Goal: Complete application form: Complete application form

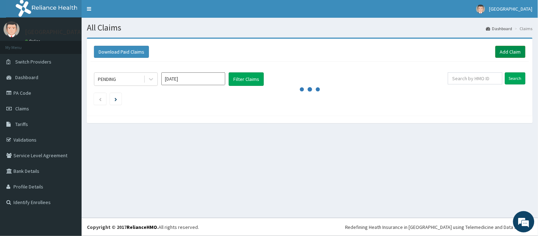
click at [511, 50] on link "Add Claim" at bounding box center [510, 52] width 30 height 12
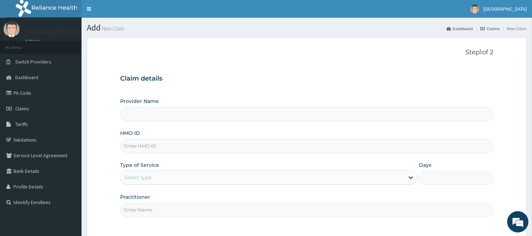
click at [134, 154] on div "Provider Name HMO ID Type of Service Select type Days Practitioner" at bounding box center [306, 156] width 373 height 119
click at [135, 149] on input "HMO ID" at bounding box center [306, 146] width 373 height 14
paste input "WTC/10001/A"
type input "WTC/10001/A"
click at [147, 175] on div "Select type" at bounding box center [137, 177] width 27 height 7
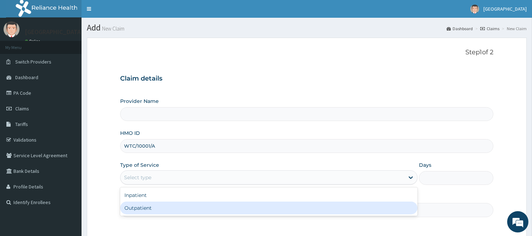
click at [138, 210] on div "Outpatient" at bounding box center [268, 207] width 297 height 13
type input "1"
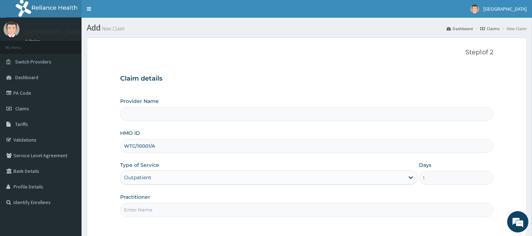
type input "[GEOGRAPHIC_DATA]"
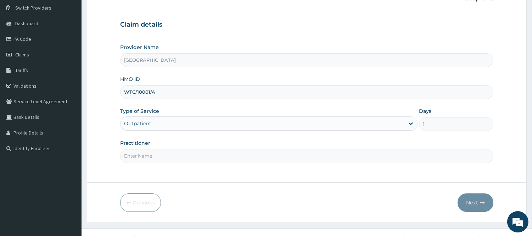
click at [240, 154] on input "Practitioner" at bounding box center [306, 156] width 373 height 14
type input "[PERSON_NAME]"
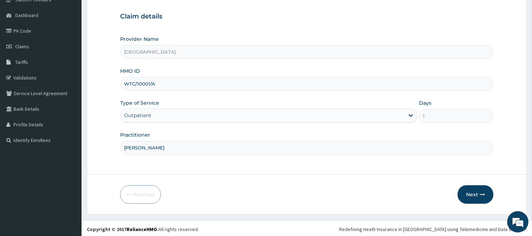
scroll to position [64, 0]
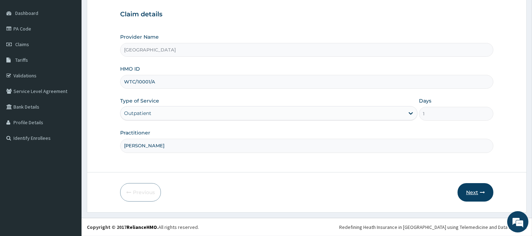
click at [472, 188] on button "Next" at bounding box center [476, 192] width 36 height 18
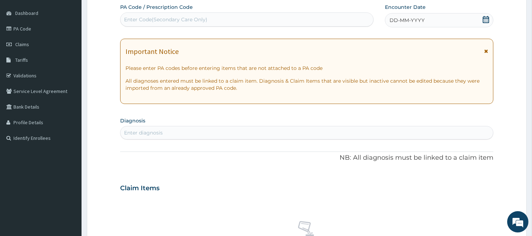
click at [485, 19] on icon at bounding box center [486, 19] width 7 height 7
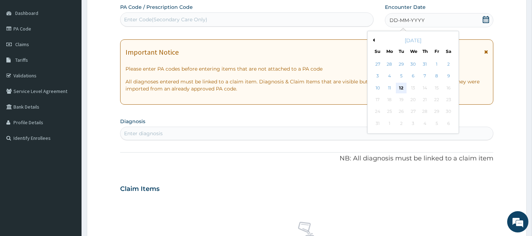
click at [399, 87] on div "12" at bounding box center [401, 88] width 11 height 11
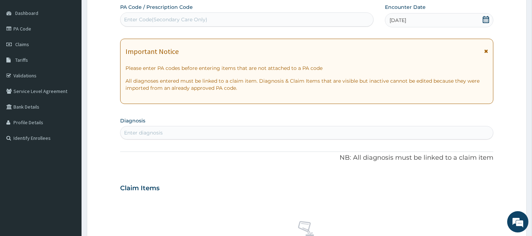
click at [219, 131] on div "Enter diagnosis" at bounding box center [307, 132] width 373 height 11
type input "[MEDICAL_DATA]"
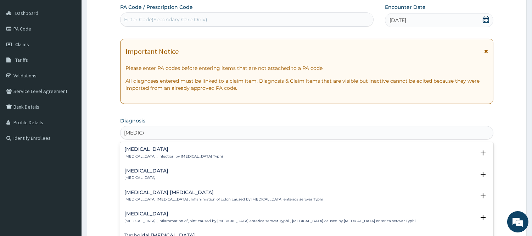
click at [154, 151] on h4 "[MEDICAL_DATA]" at bounding box center [173, 148] width 99 height 5
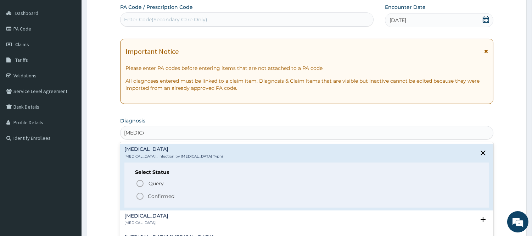
click at [141, 195] on icon "status option filled" at bounding box center [140, 196] width 9 height 9
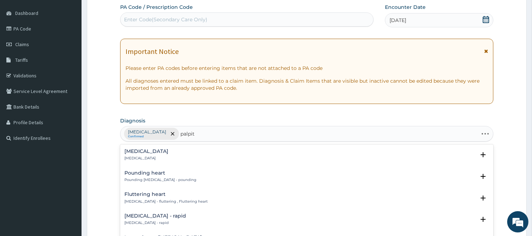
type input "palpita"
click at [144, 154] on div "[MEDICAL_DATA] [MEDICAL_DATA]" at bounding box center [146, 155] width 44 height 12
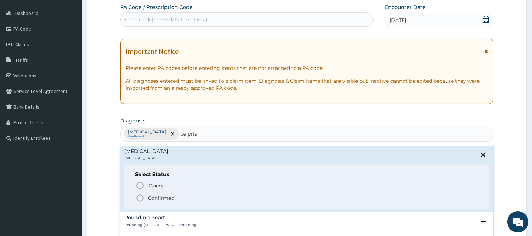
click at [137, 197] on icon "status option filled" at bounding box center [140, 198] width 9 height 9
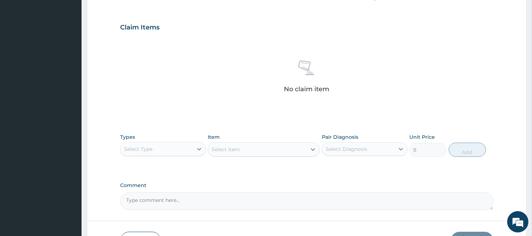
scroll to position [229, 0]
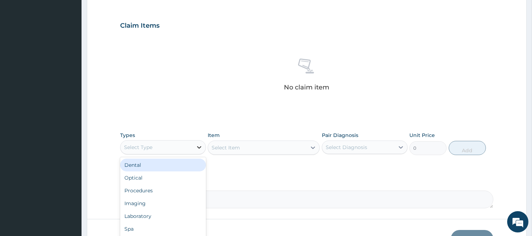
click at [196, 146] on icon at bounding box center [199, 147] width 7 height 7
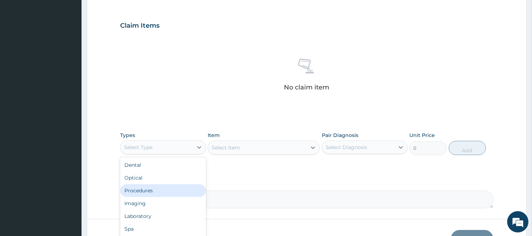
click at [145, 191] on div "Procedures" at bounding box center [163, 190] width 86 height 13
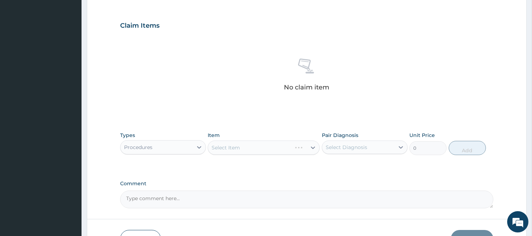
click at [253, 147] on div "Select Item" at bounding box center [264, 147] width 112 height 14
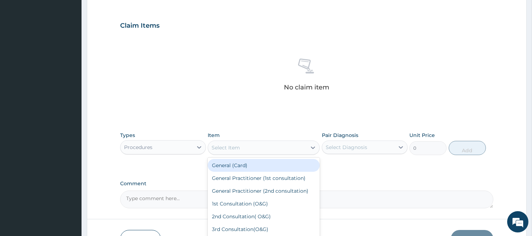
click at [292, 151] on div "Select Item" at bounding box center [257, 147] width 99 height 11
click at [307, 149] on div at bounding box center [313, 147] width 13 height 13
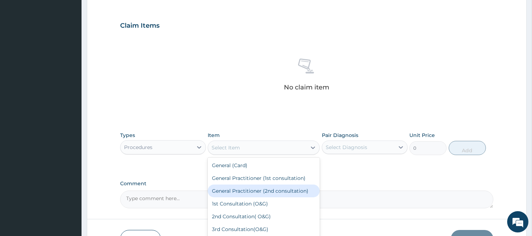
click at [275, 190] on div "General Practitioner (2nd consultation)" at bounding box center [264, 190] width 112 height 13
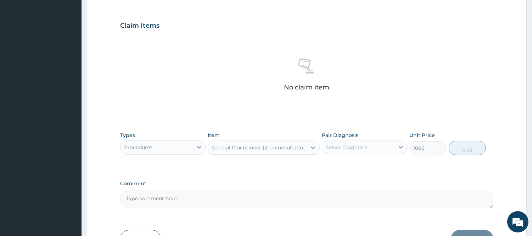
type input "1000"
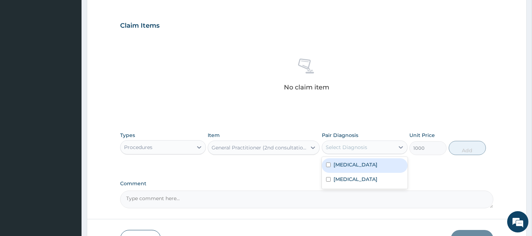
click at [381, 148] on div "Select Diagnosis" at bounding box center [358, 146] width 72 height 11
click at [354, 163] on label "[MEDICAL_DATA]" at bounding box center [356, 164] width 44 height 7
checkbox input "true"
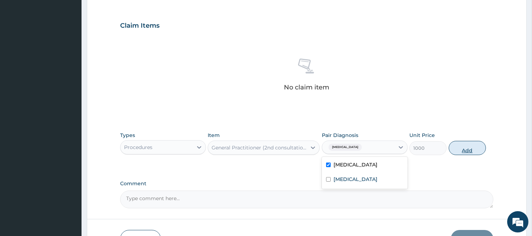
click at [466, 145] on button "Add" at bounding box center [467, 148] width 37 height 14
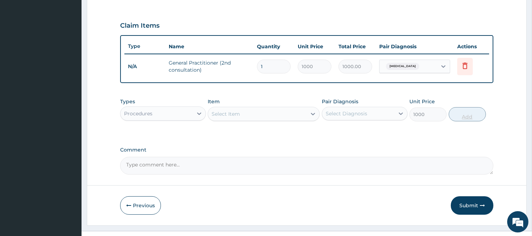
type input "0"
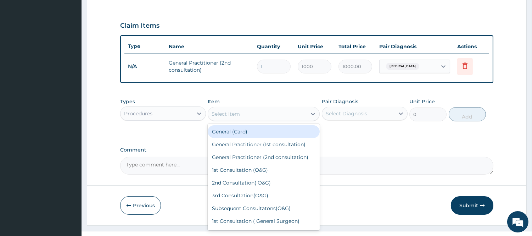
click at [237, 110] on div "Select Item" at bounding box center [226, 113] width 28 height 7
click at [164, 109] on div "Procedures" at bounding box center [157, 113] width 72 height 11
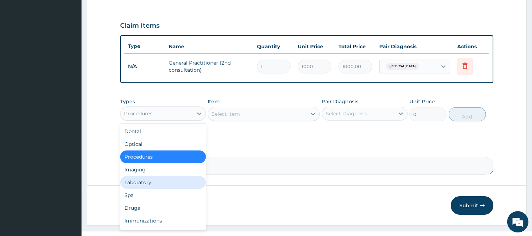
click at [128, 180] on div "Laboratory" at bounding box center [163, 182] width 86 height 13
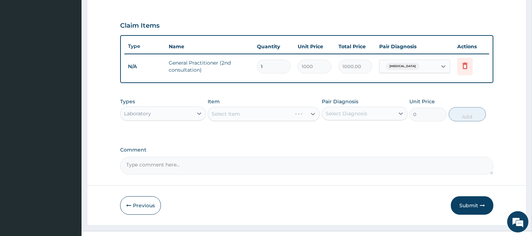
click at [243, 112] on div "Select Item" at bounding box center [264, 114] width 112 height 14
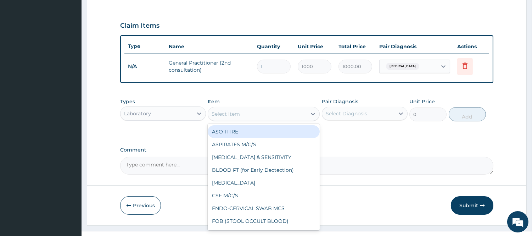
click at [253, 114] on div "Select Item" at bounding box center [257, 113] width 99 height 11
type input "fb"
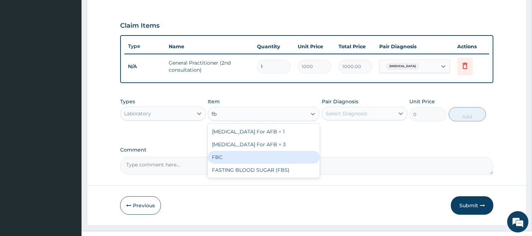
click at [218, 156] on div "FBC" at bounding box center [264, 157] width 112 height 13
type input "1600"
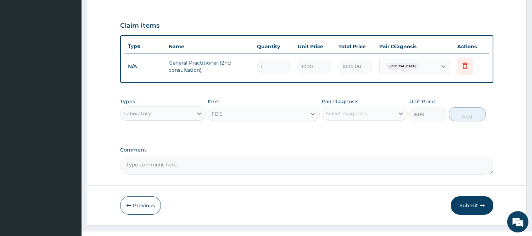
click at [358, 119] on div "Pair Diagnosis Select Diagnosis" at bounding box center [365, 109] width 86 height 23
click at [382, 108] on div "Select Diagnosis" at bounding box center [358, 113] width 72 height 11
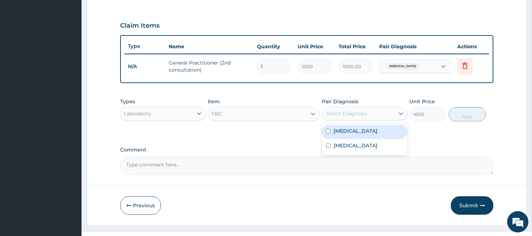
click at [356, 129] on label "[MEDICAL_DATA]" at bounding box center [356, 130] width 44 height 7
checkbox input "true"
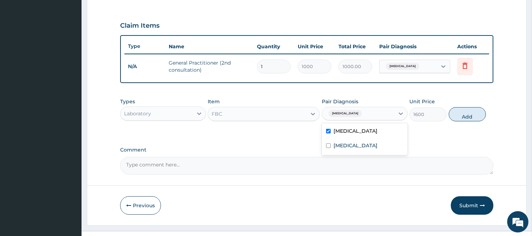
click at [294, 151] on label "Comment" at bounding box center [306, 150] width 373 height 6
click at [294, 157] on textarea "Comment" at bounding box center [306, 166] width 373 height 18
click at [476, 111] on button "Add" at bounding box center [467, 114] width 37 height 14
type input "0"
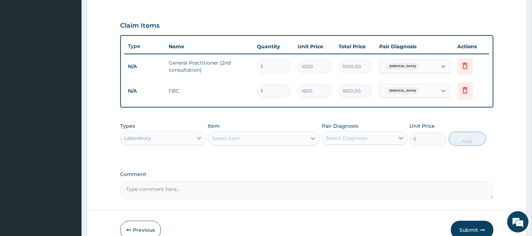
click at [194, 137] on div at bounding box center [199, 138] width 13 height 13
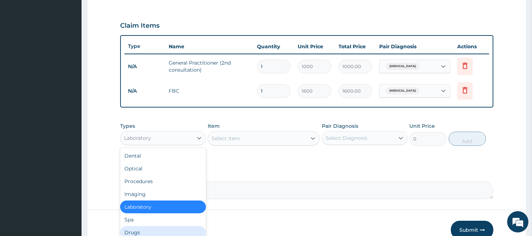
click at [130, 233] on div "Drugs" at bounding box center [163, 232] width 86 height 13
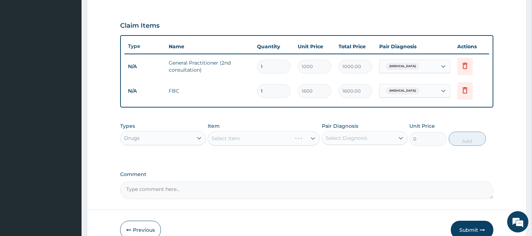
click at [278, 133] on div "Select Item" at bounding box center [264, 138] width 112 height 14
click at [289, 137] on div "Select Item" at bounding box center [257, 138] width 99 height 11
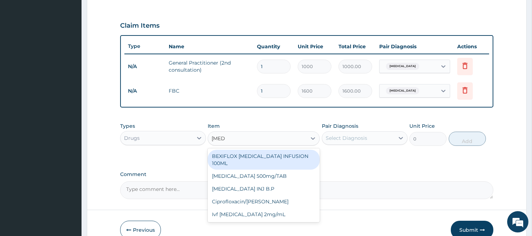
type input "ciprof"
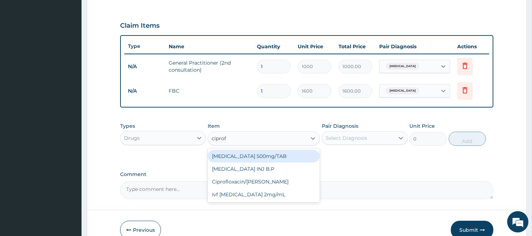
click at [273, 155] on div "[MEDICAL_DATA] 500mg/TAB" at bounding box center [264, 156] width 112 height 13
type input "300"
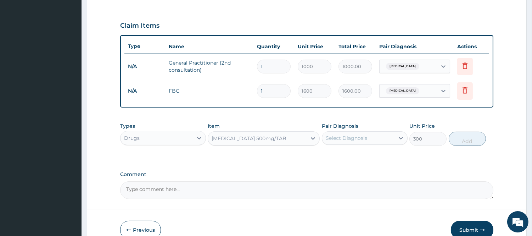
click at [367, 134] on div "Select Diagnosis" at bounding box center [358, 137] width 72 height 11
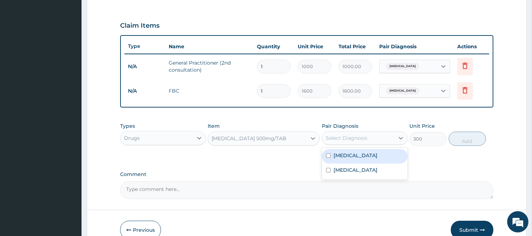
click at [348, 153] on label "[MEDICAL_DATA]" at bounding box center [356, 155] width 44 height 7
checkbox input "true"
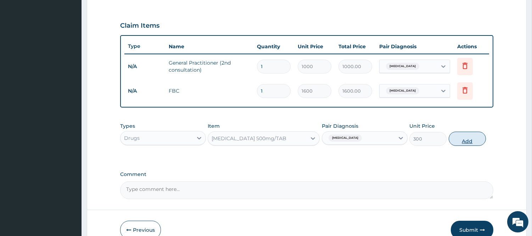
click at [466, 139] on button "Add" at bounding box center [467, 139] width 37 height 14
type input "0"
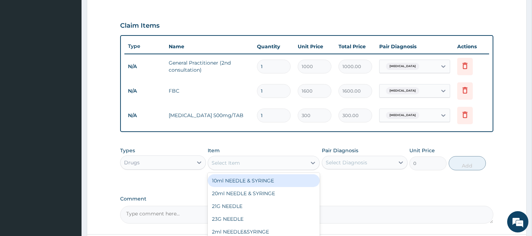
click at [259, 165] on div "Select Item" at bounding box center [257, 162] width 99 height 11
type input "parace"
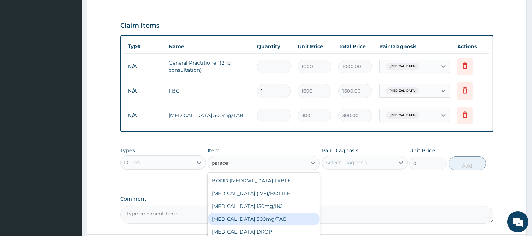
click at [262, 215] on div "[MEDICAL_DATA] 500mg/TAB" at bounding box center [264, 218] width 112 height 13
type input "60"
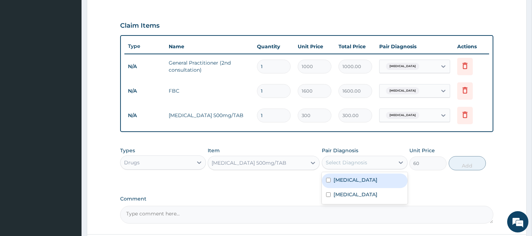
click at [374, 161] on div "Select Diagnosis" at bounding box center [358, 162] width 72 height 11
click at [351, 180] on label "[MEDICAL_DATA]" at bounding box center [356, 179] width 44 height 7
checkbox input "true"
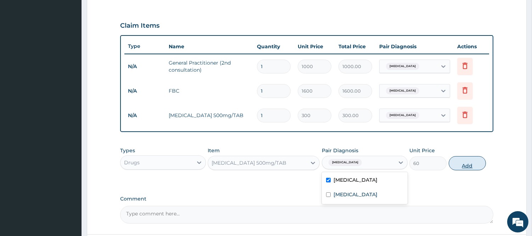
click at [463, 162] on button "Add" at bounding box center [467, 163] width 37 height 14
type input "0"
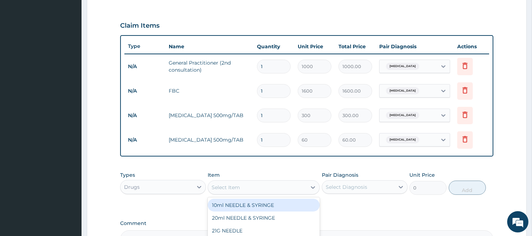
click at [264, 184] on div "Select Item" at bounding box center [257, 187] width 99 height 11
type input "atenol"
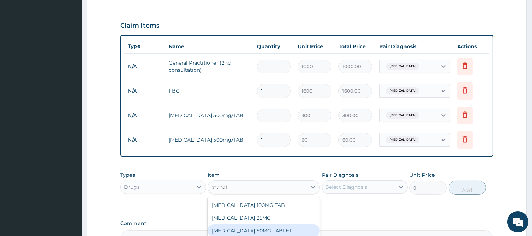
click at [275, 224] on div "[MEDICAL_DATA] 50MG TABLET" at bounding box center [264, 230] width 112 height 13
type input "120"
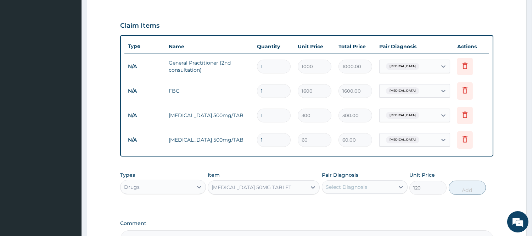
click at [383, 193] on div "Select Diagnosis" at bounding box center [365, 186] width 86 height 13
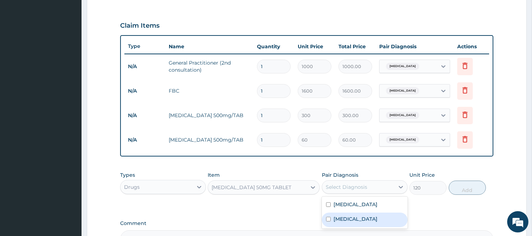
click at [343, 222] on div "[MEDICAL_DATA]" at bounding box center [365, 219] width 86 height 15
checkbox input "true"
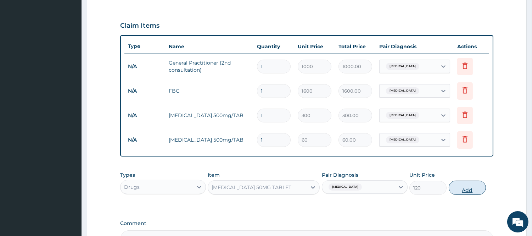
click at [468, 191] on button "Add" at bounding box center [467, 187] width 37 height 14
type input "0"
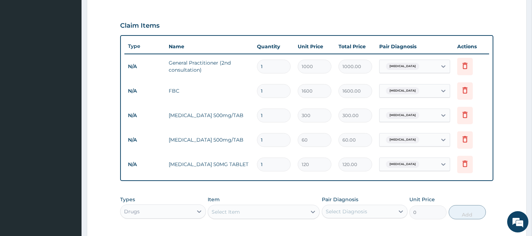
click at [272, 143] on input "1" at bounding box center [274, 140] width 34 height 14
type input "0.00"
type input "2"
type input "120.00"
type input "20"
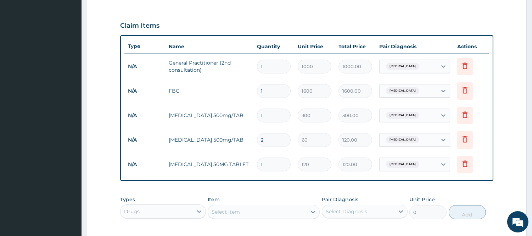
type input "1200.00"
type input "20"
click at [267, 167] on input "1" at bounding box center [274, 164] width 34 height 14
type input "10"
type input "1200.00"
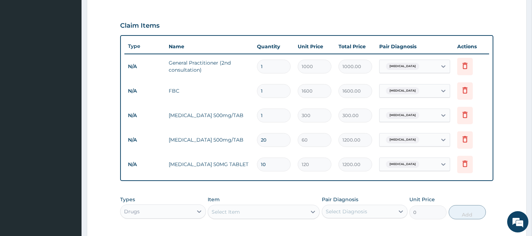
type input "10"
click at [267, 117] on input "1" at bounding box center [274, 115] width 34 height 14
type input "10"
type input "3000.00"
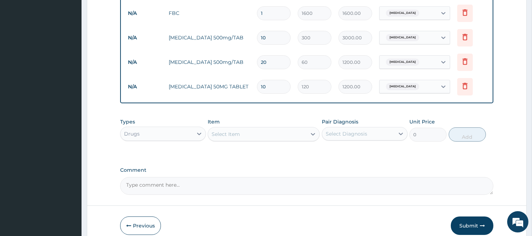
scroll to position [307, 0]
type input "10"
click at [465, 222] on button "Submit" at bounding box center [472, 225] width 43 height 18
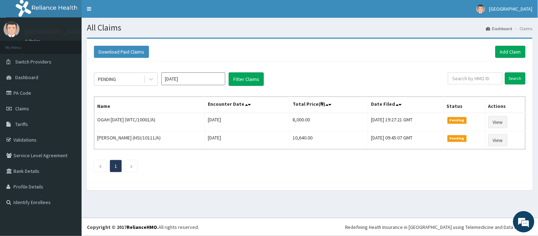
click at [222, 171] on ul "1" at bounding box center [309, 166] width 431 height 12
click at [25, 94] on link "PA Code" at bounding box center [41, 93] width 82 height 16
